Goal: Task Accomplishment & Management: Use online tool/utility

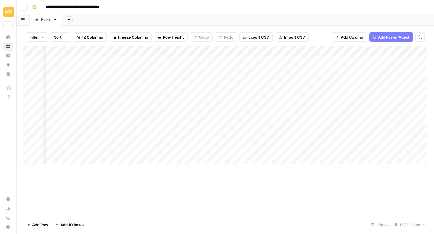
scroll to position [0, 341]
click at [245, 70] on div "Add Column" at bounding box center [224, 105] width 403 height 118
click at [244, 80] on div "Add Column" at bounding box center [224, 105] width 403 height 118
click at [204, 80] on div "Add Column" at bounding box center [224, 105] width 403 height 118
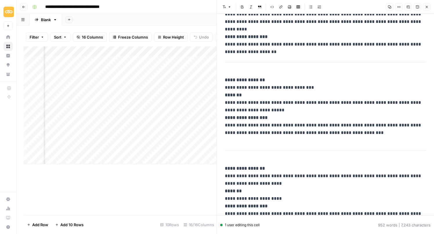
scroll to position [797, 0]
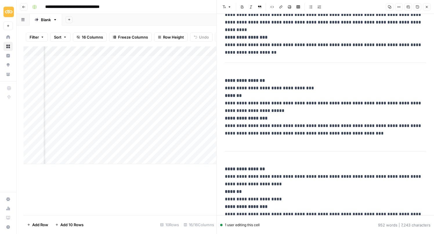
click at [428, 8] on icon "button" at bounding box center [426, 6] width 3 height 3
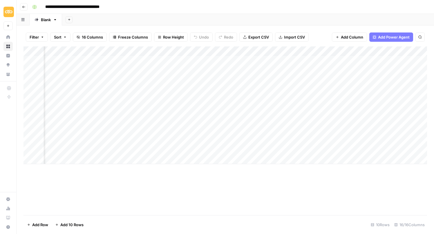
scroll to position [0, 381]
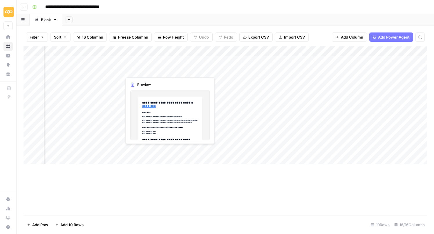
click at [137, 71] on div "Add Column" at bounding box center [224, 105] width 403 height 118
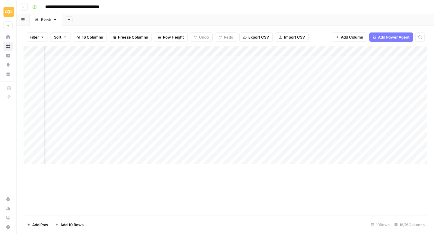
click at [168, 70] on div "Add Column" at bounding box center [224, 105] width 403 height 118
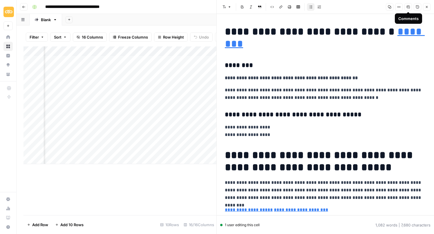
click at [386, 6] on button "Copy" at bounding box center [390, 7] width 8 height 8
click at [426, 7] on icon "button" at bounding box center [427, 7] width 2 height 2
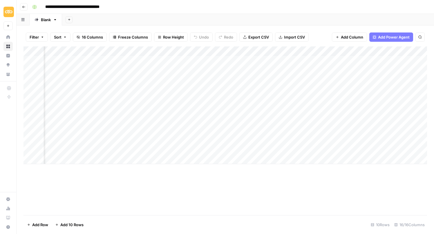
click at [168, 79] on div "Add Column" at bounding box center [224, 105] width 403 height 118
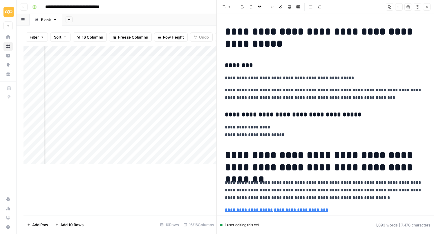
click at [390, 6] on icon "button" at bounding box center [389, 7] width 3 height 3
